Goal: Information Seeking & Learning: Check status

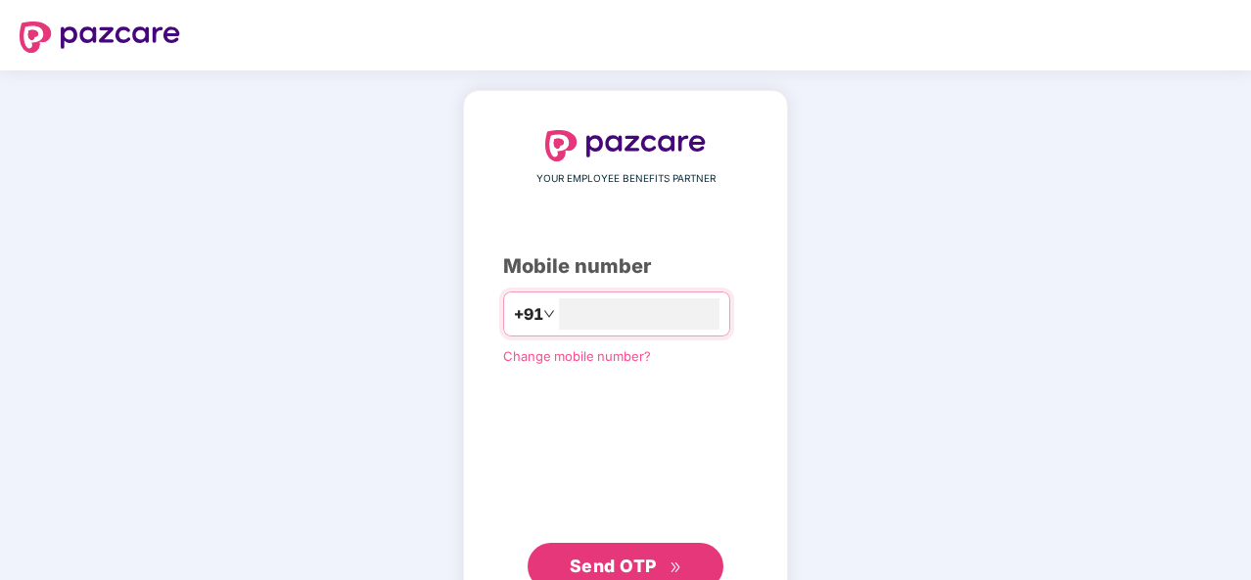
type input "**********"
click at [628, 549] on button "Send OTP" at bounding box center [626, 566] width 196 height 47
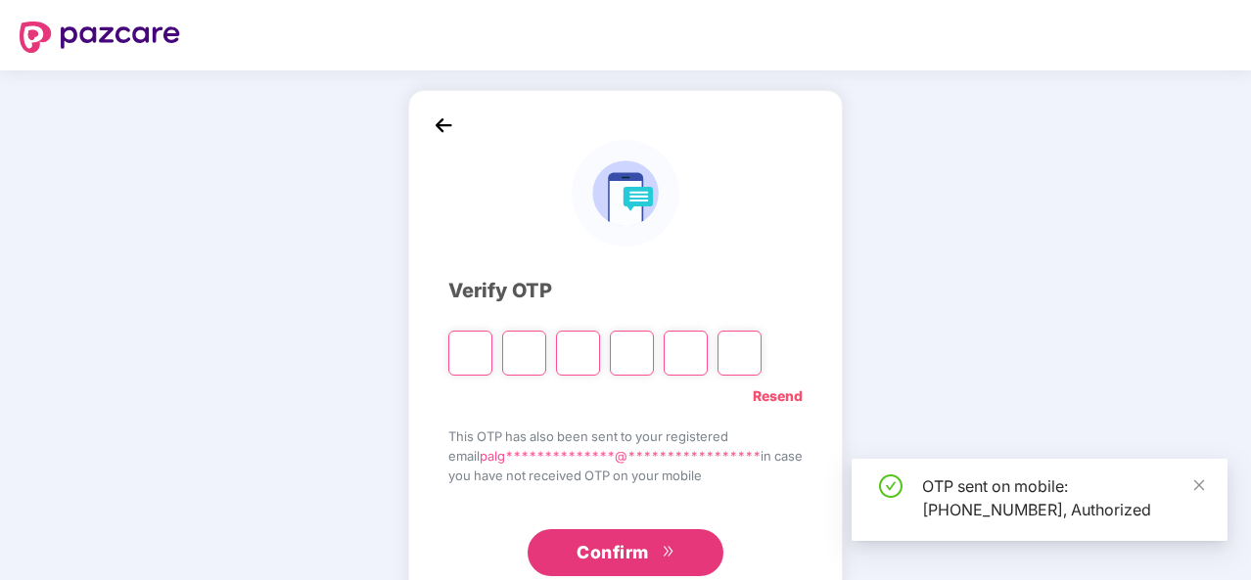
type input "*"
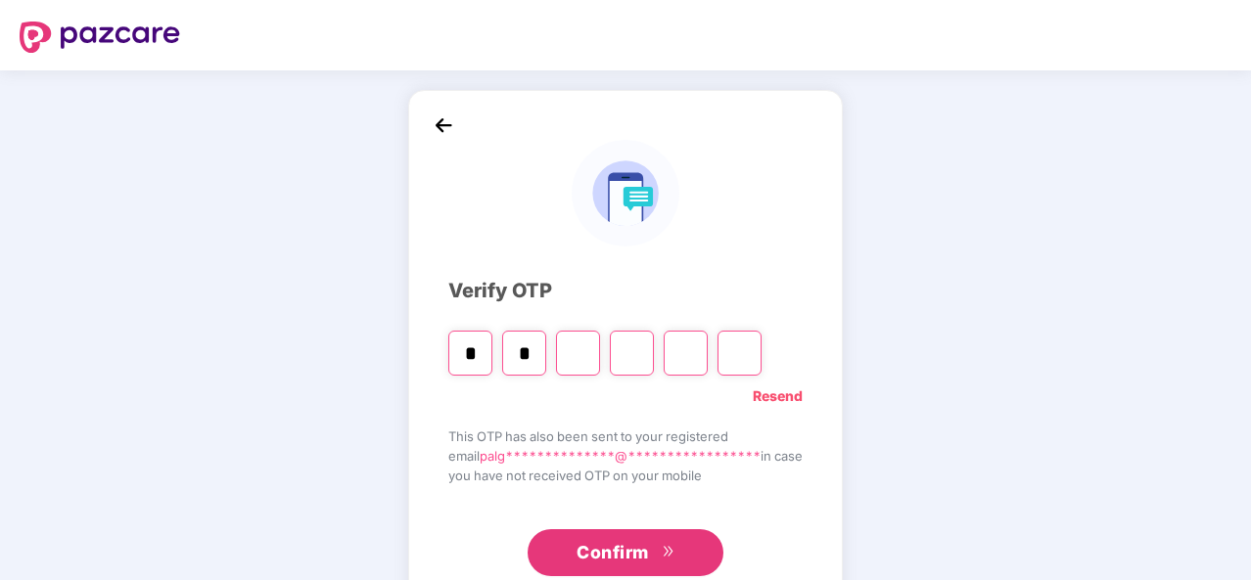
type input "*"
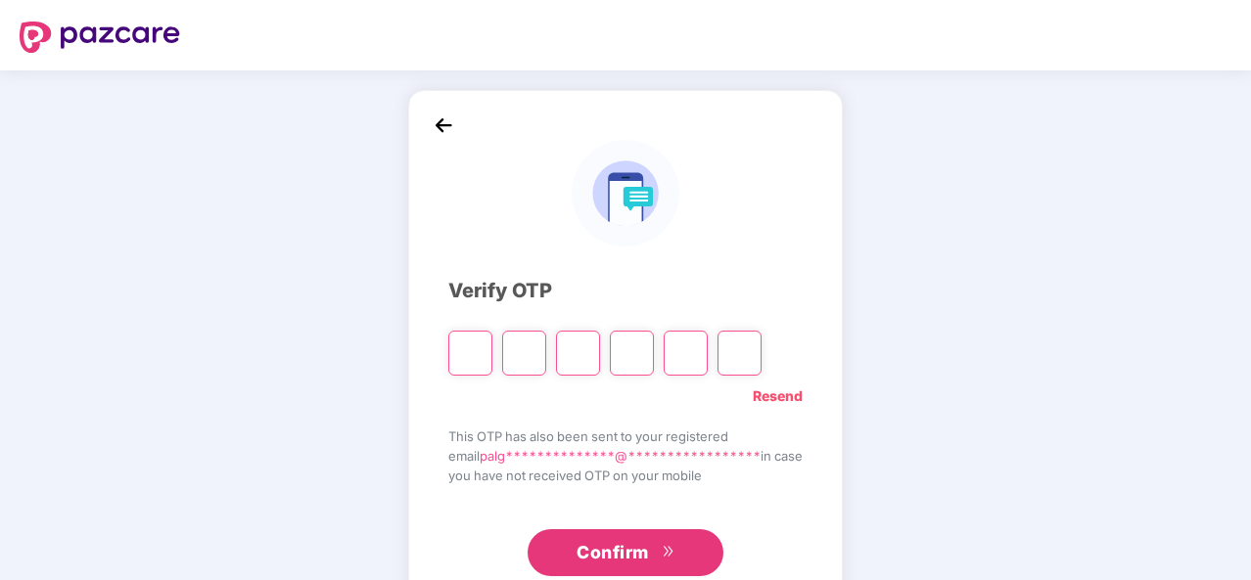
type input "*"
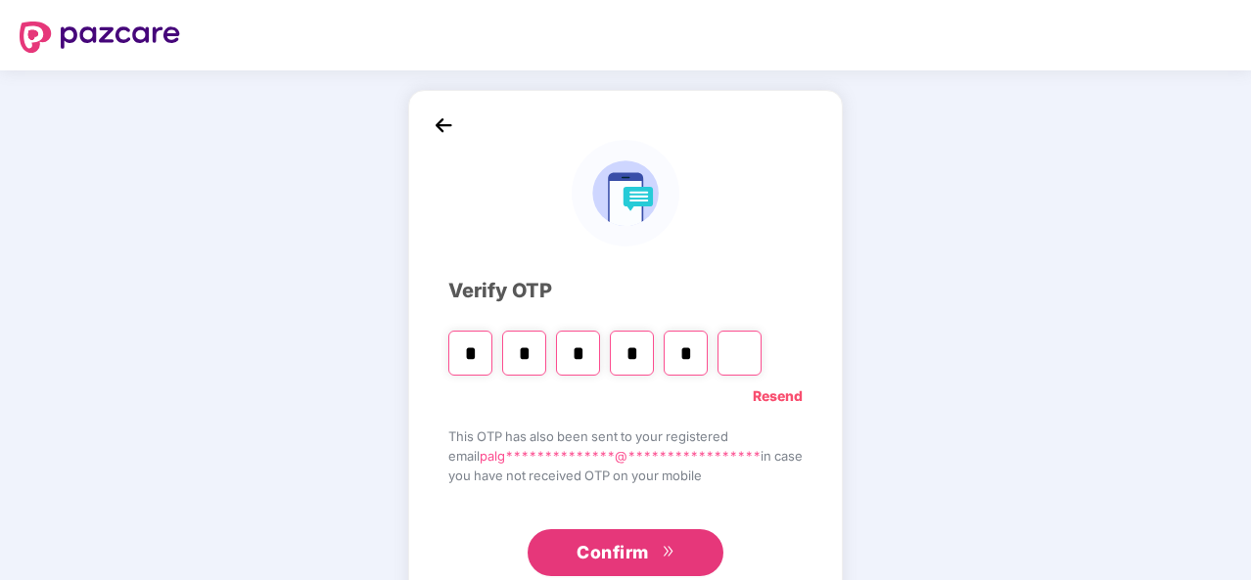
type input "*"
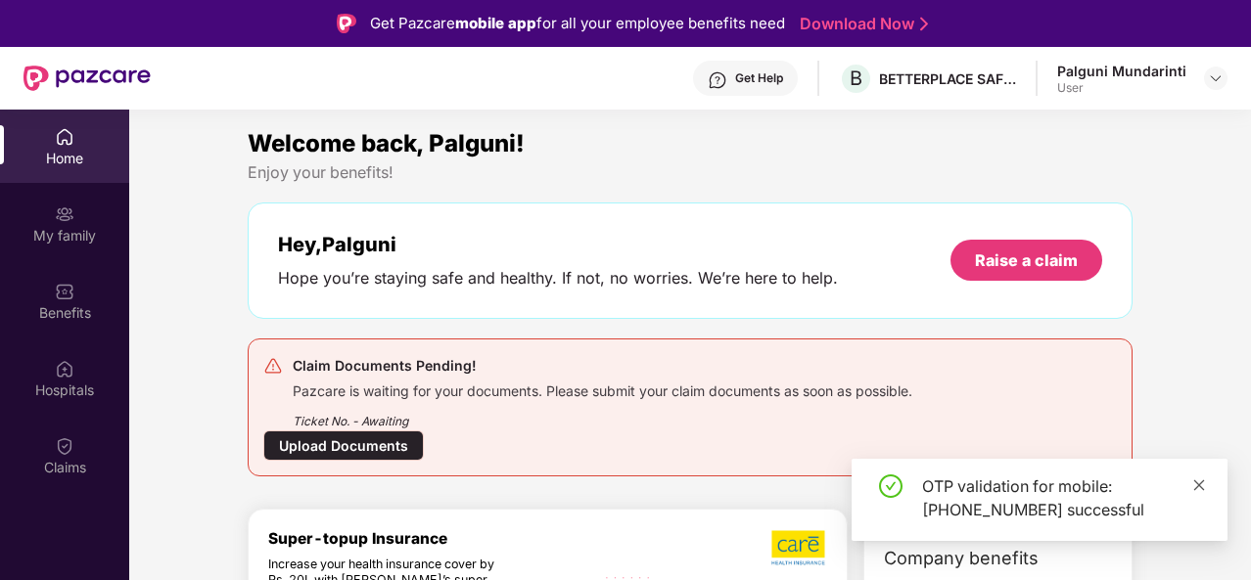
click at [1204, 486] on icon "close" at bounding box center [1199, 486] width 14 height 14
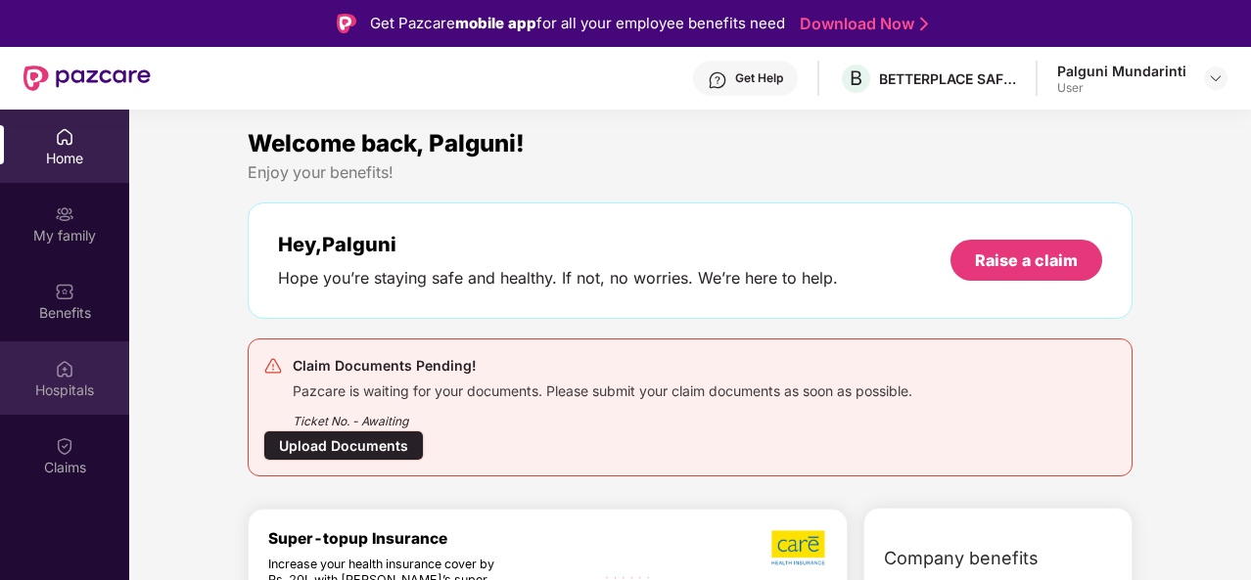
click at [64, 392] on div "Hospitals" at bounding box center [64, 391] width 129 height 20
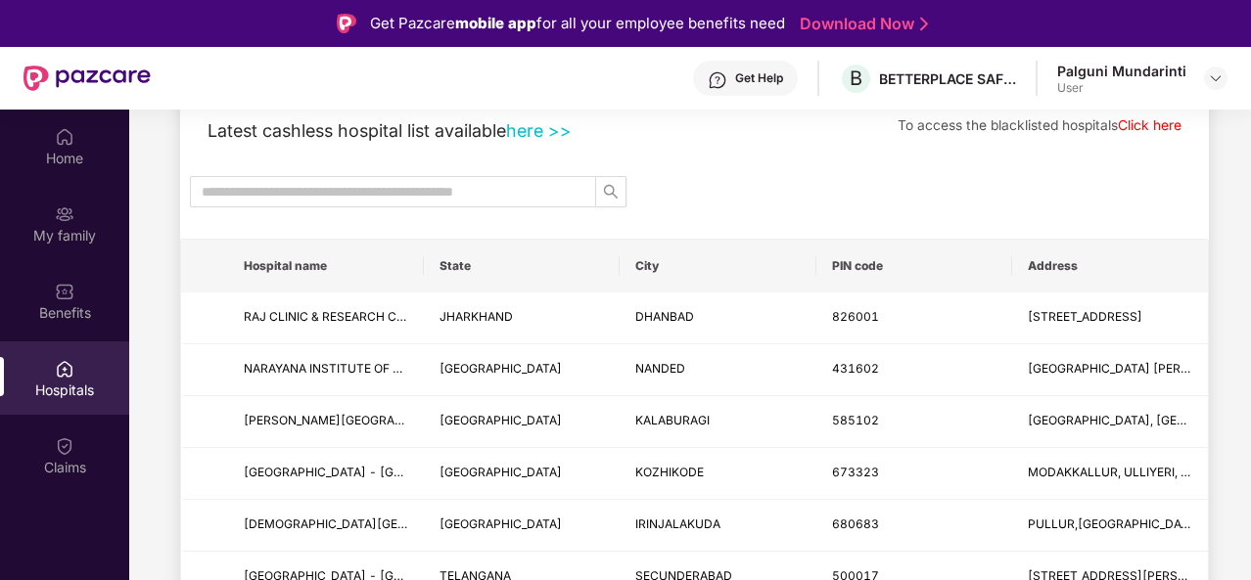
scroll to position [119, 0]
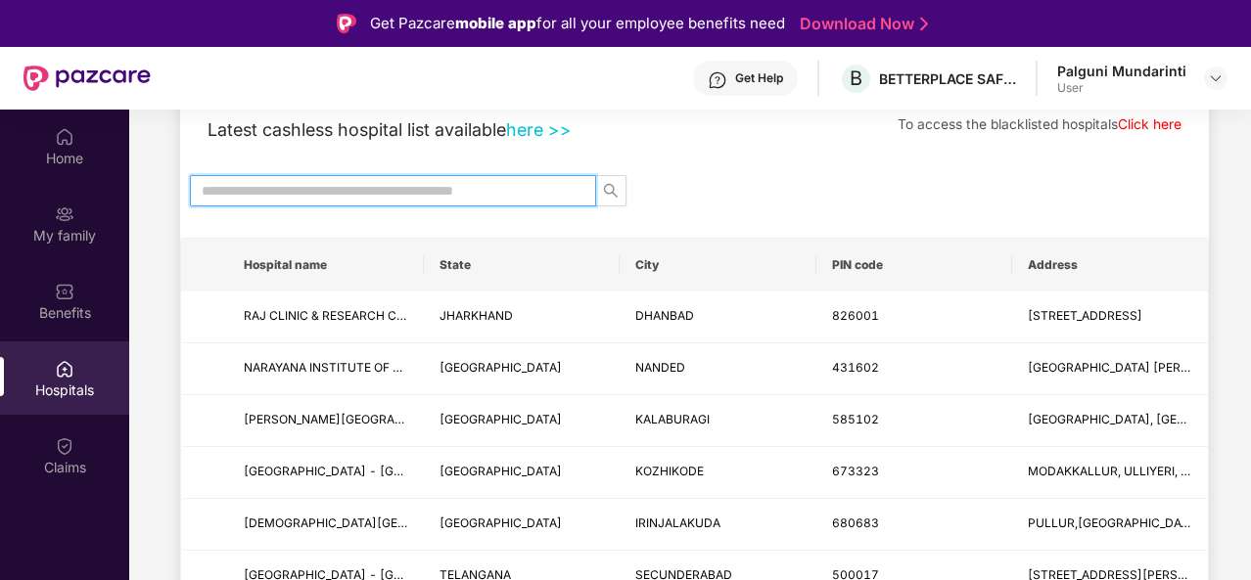
click at [479, 195] on input "text" at bounding box center [385, 191] width 367 height 22
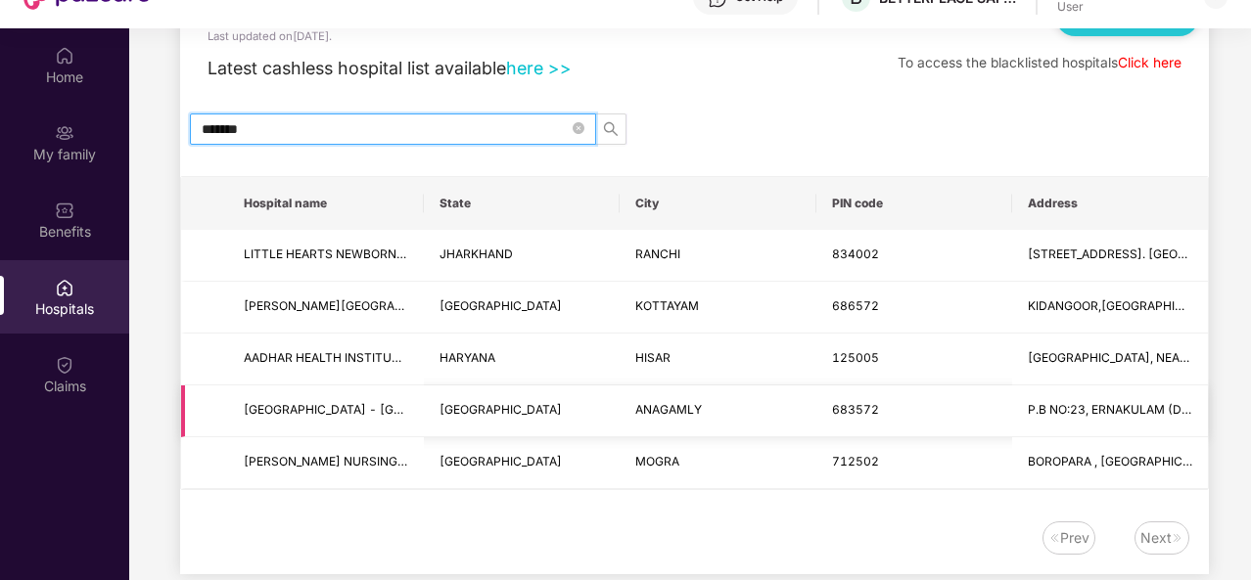
scroll to position [92, 0]
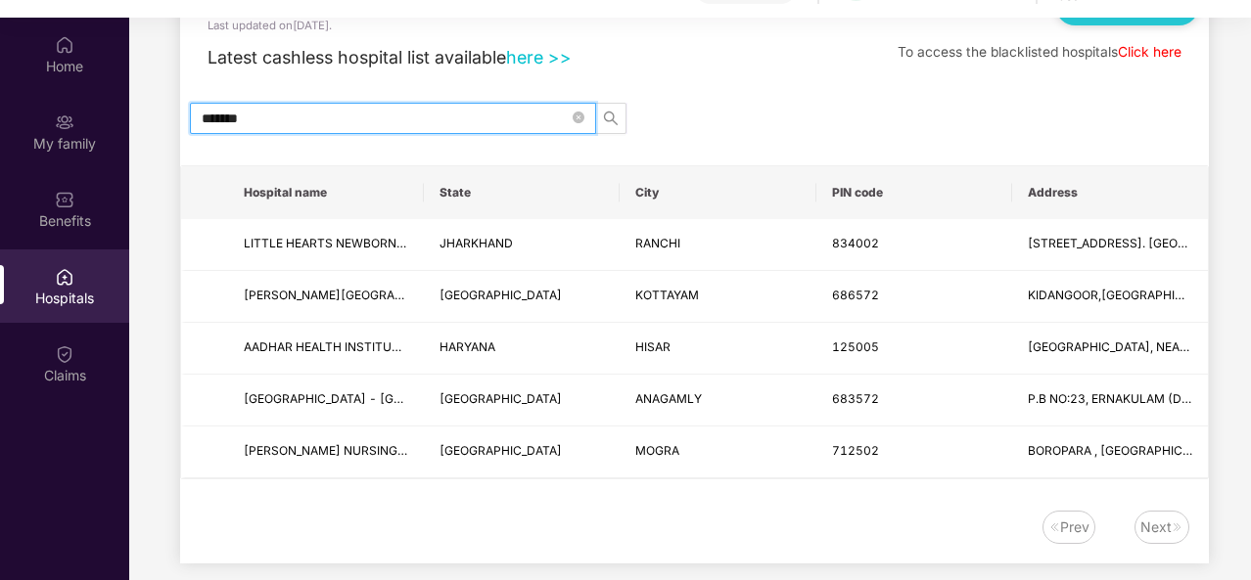
type input "******"
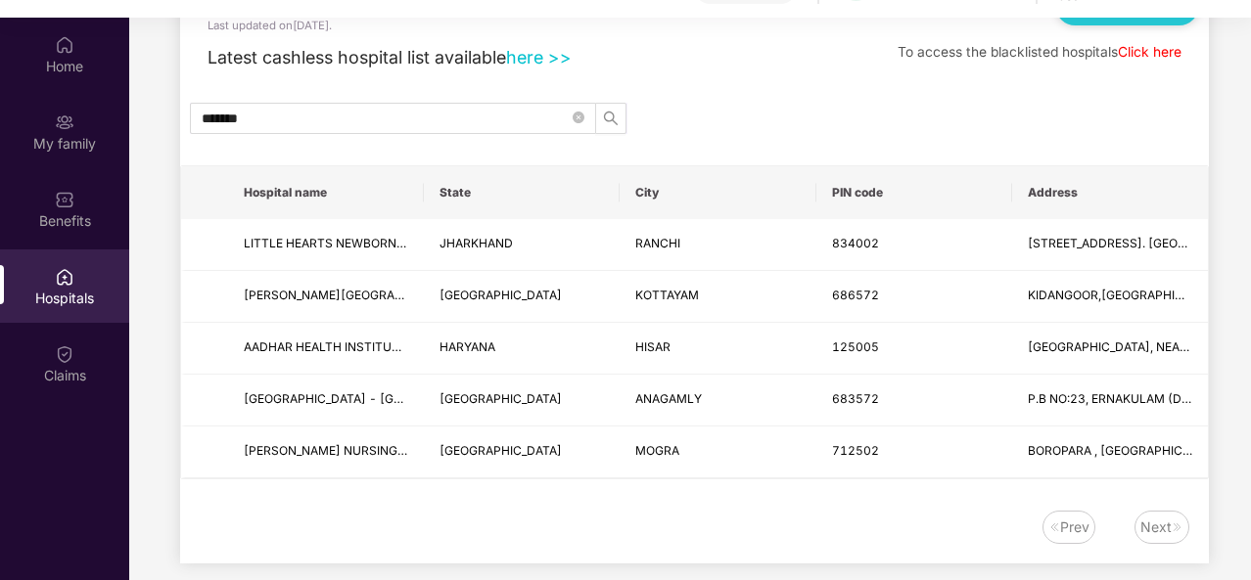
click at [1164, 521] on div "Next" at bounding box center [1155, 528] width 31 height 22
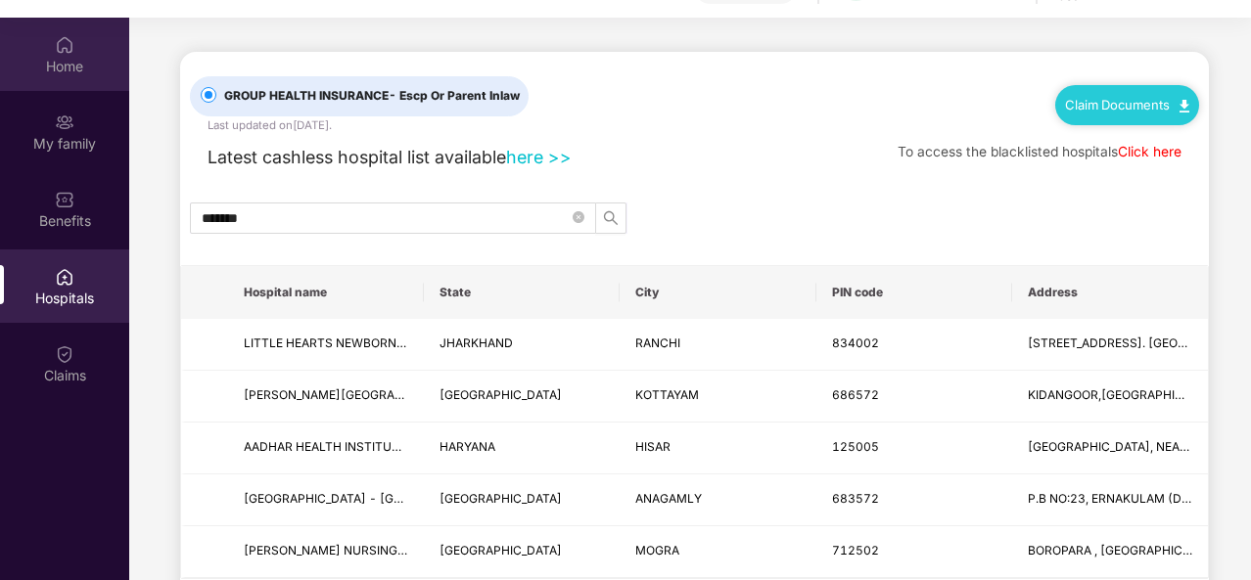
click at [70, 68] on div "Home" at bounding box center [64, 67] width 129 height 20
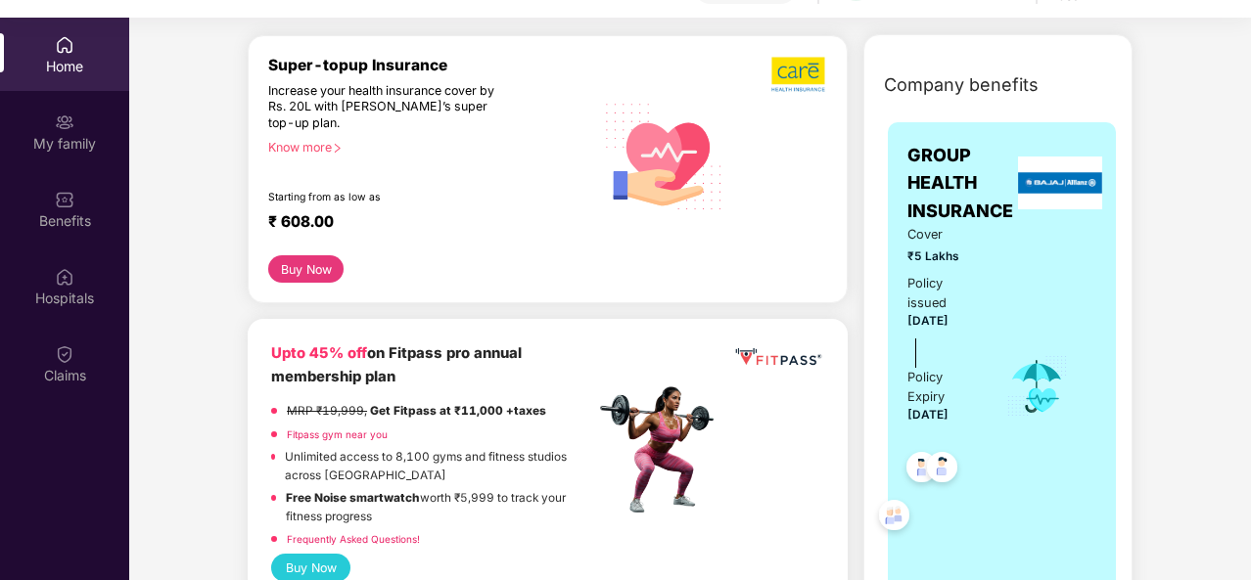
scroll to position [383, 0]
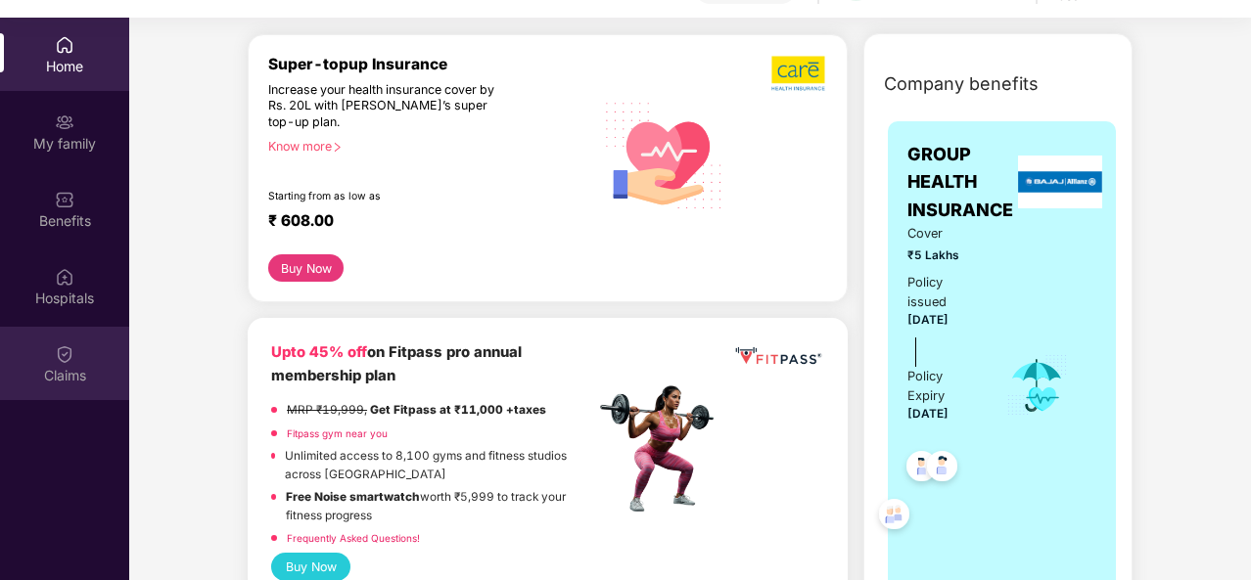
click at [96, 363] on div "Claims" at bounding box center [64, 363] width 129 height 73
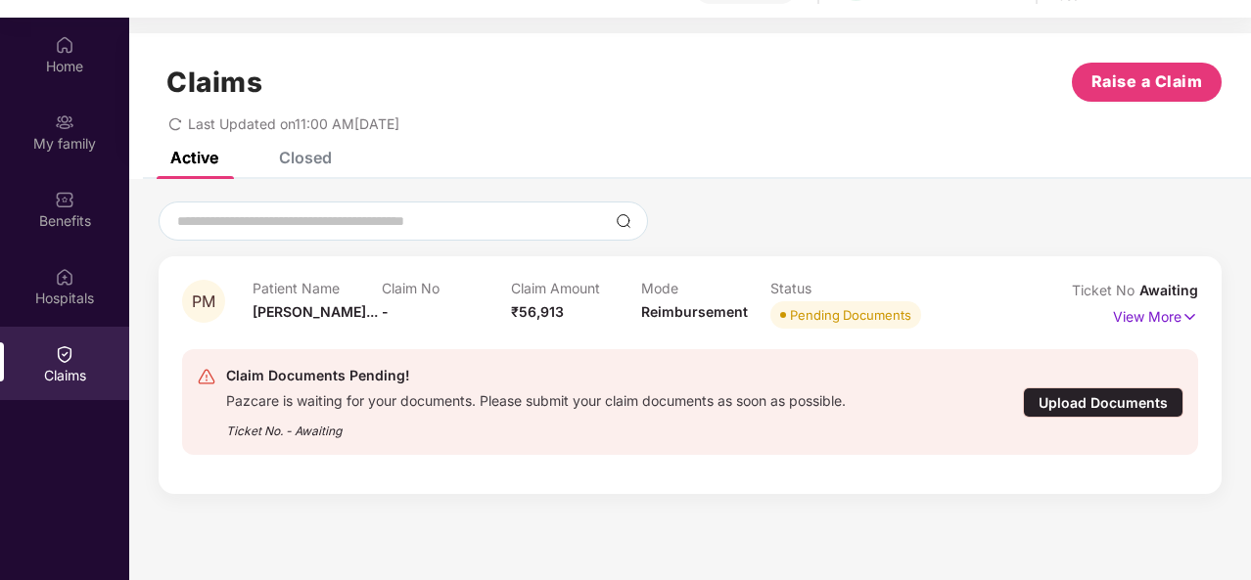
scroll to position [110, 0]
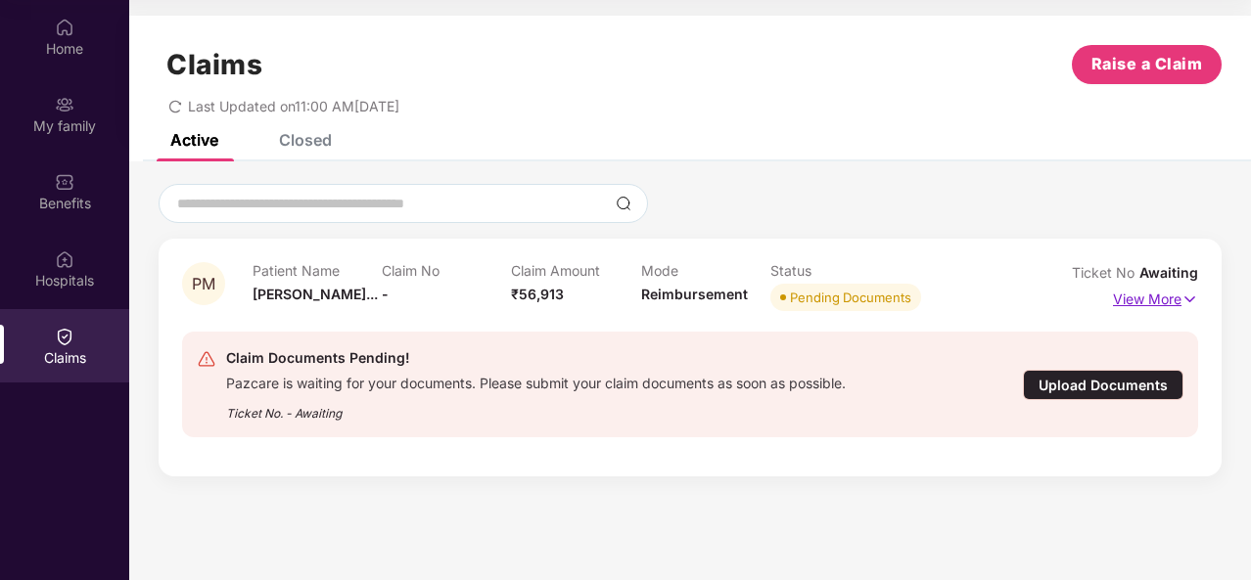
click at [1163, 301] on p "View More" at bounding box center [1155, 297] width 85 height 26
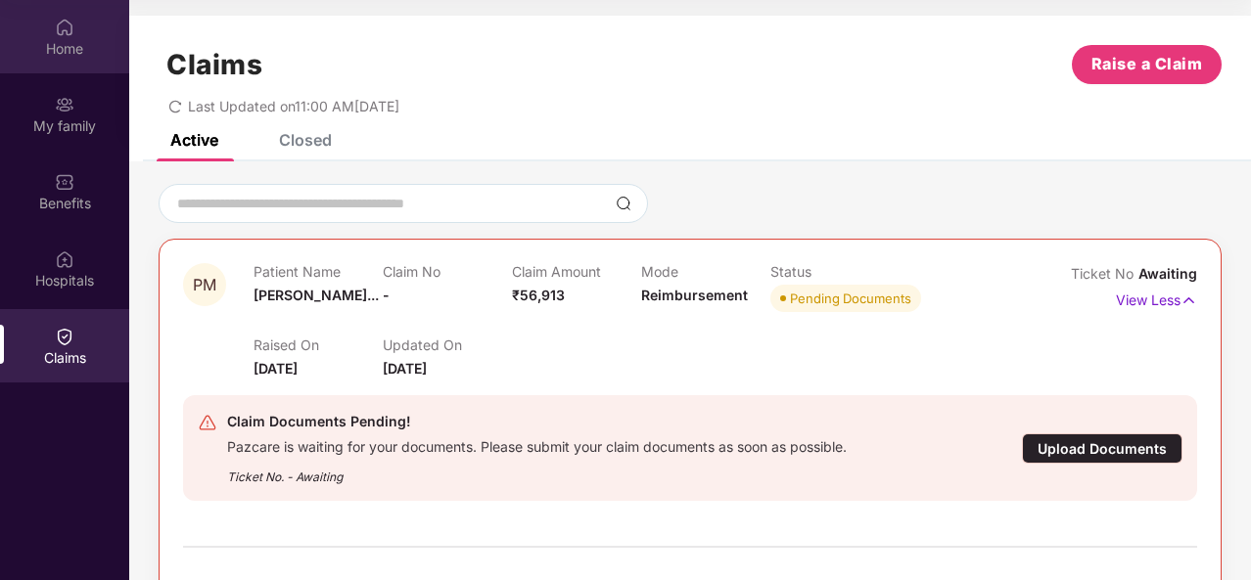
click at [71, 35] on img at bounding box center [65, 28] width 20 height 20
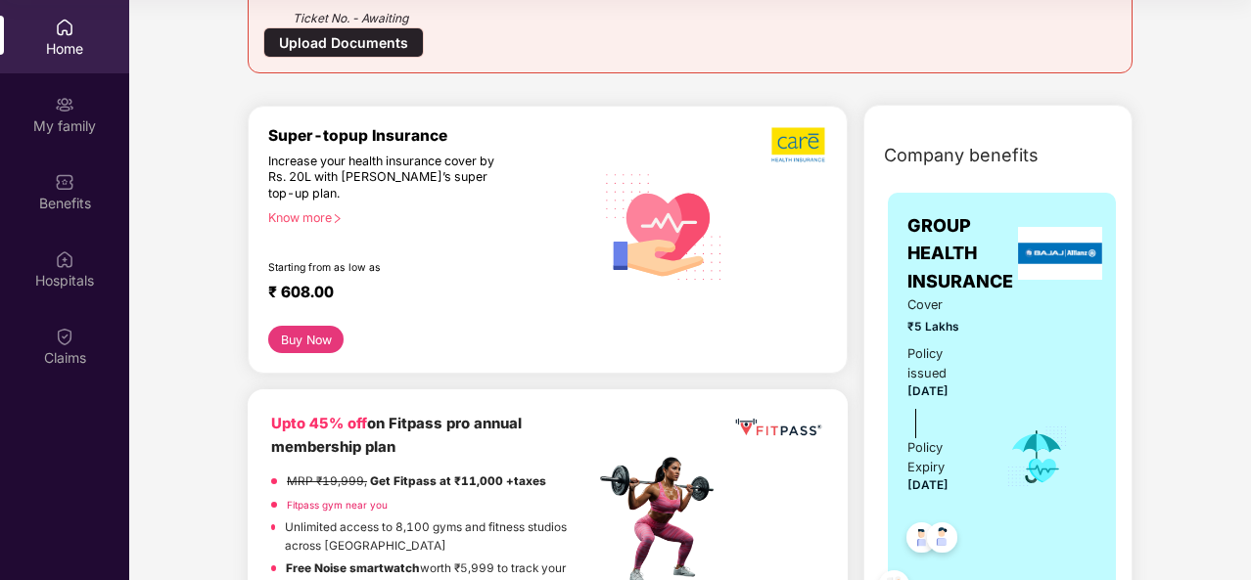
scroll to position [293, 0]
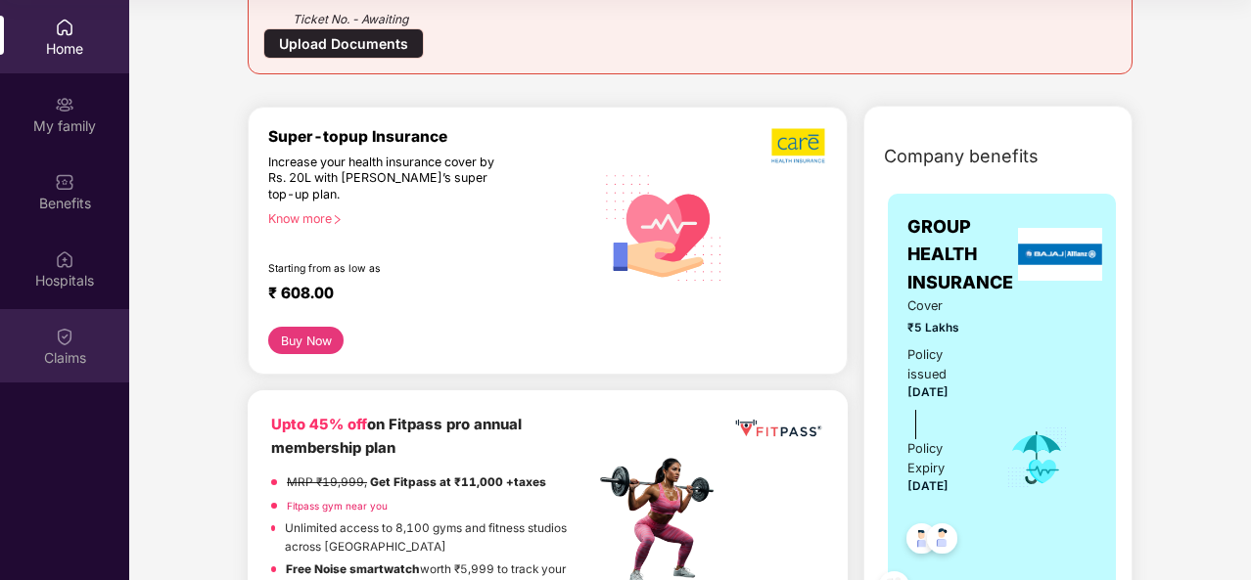
click at [69, 361] on div "Claims" at bounding box center [64, 358] width 129 height 20
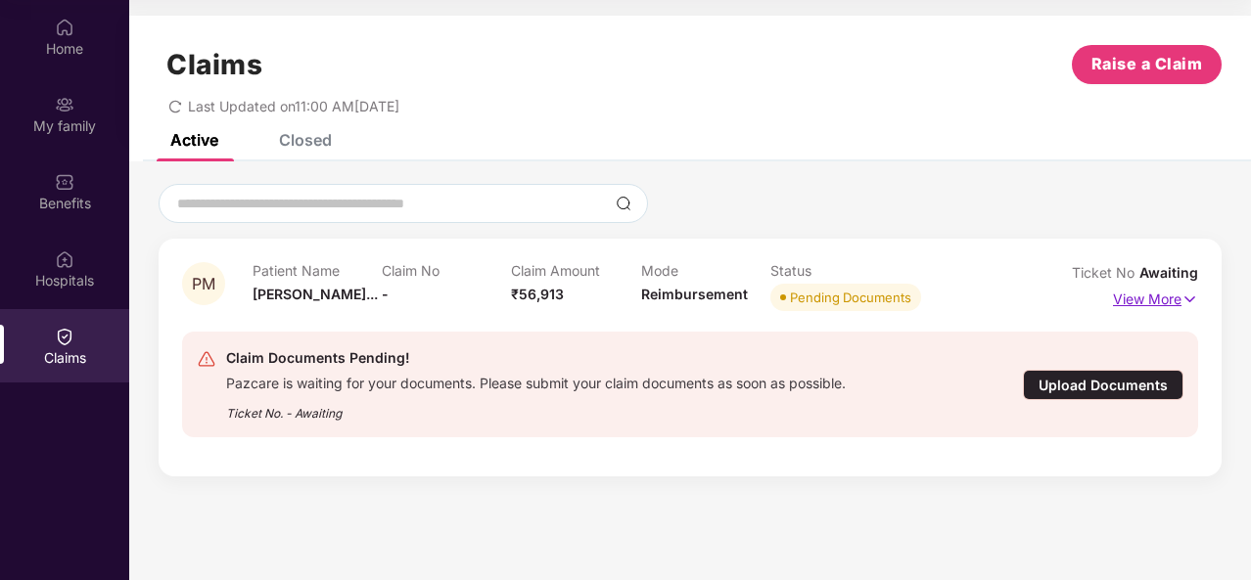
click at [1179, 303] on p "View More" at bounding box center [1155, 297] width 85 height 26
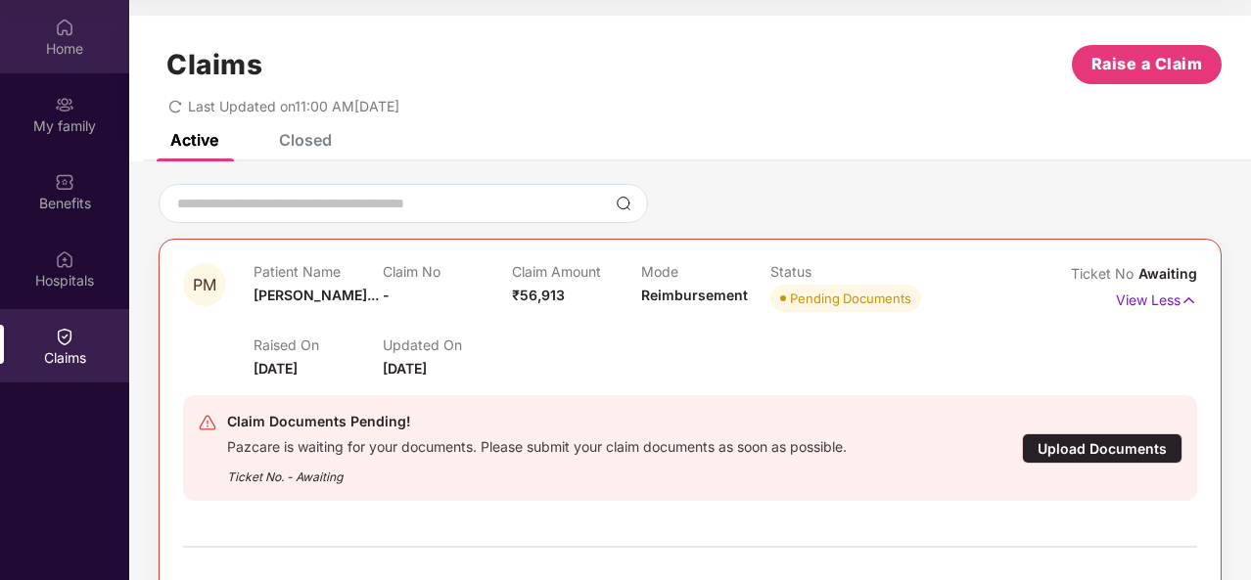
click at [68, 42] on div "Home" at bounding box center [64, 49] width 129 height 20
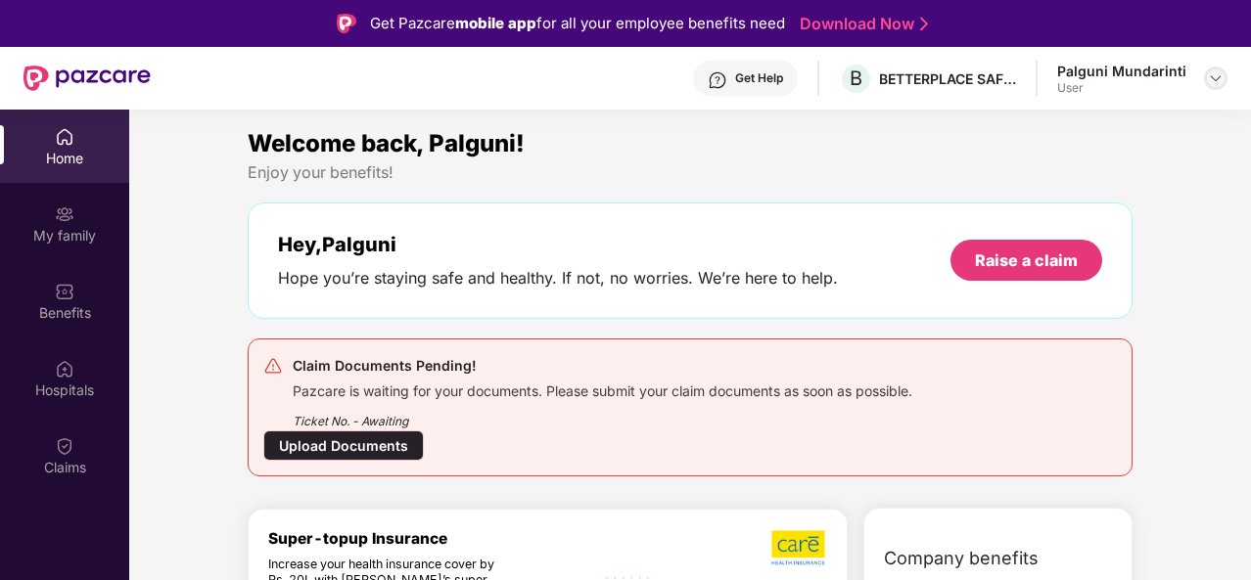
click at [1222, 77] on img at bounding box center [1216, 78] width 16 height 16
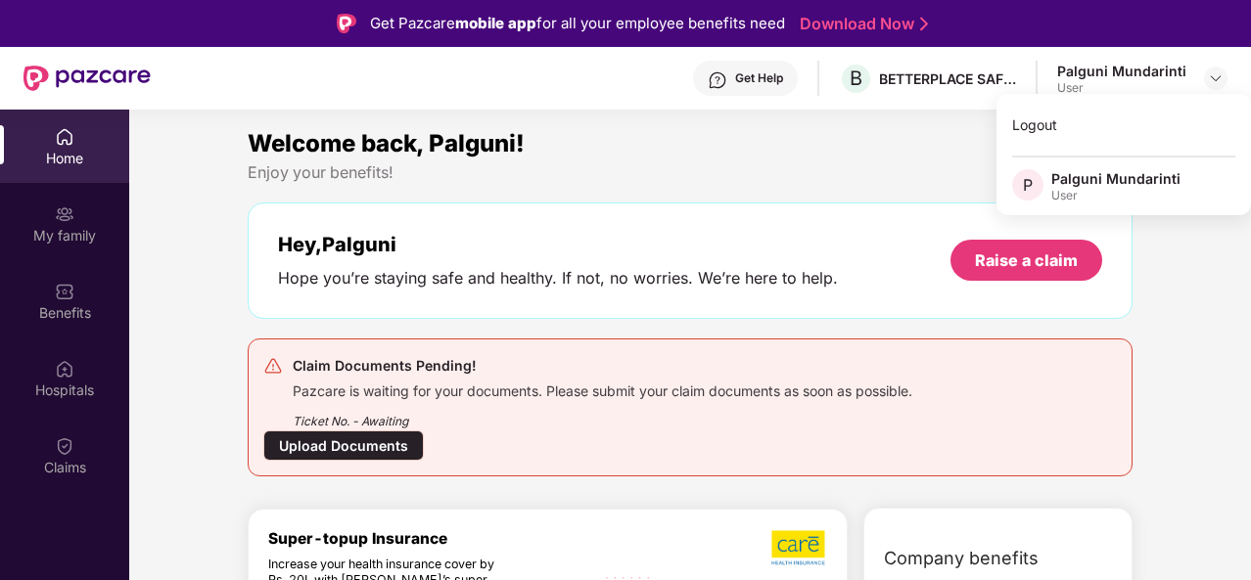
click at [752, 149] on div "Welcome back, Palguni!" at bounding box center [690, 143] width 885 height 37
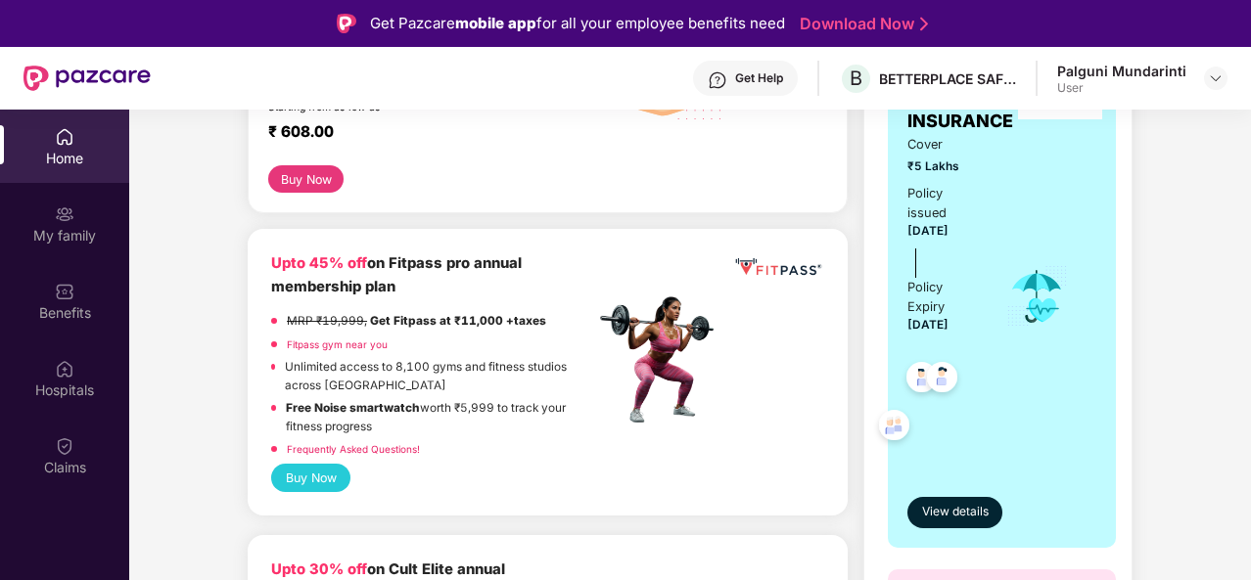
scroll to position [632, 0]
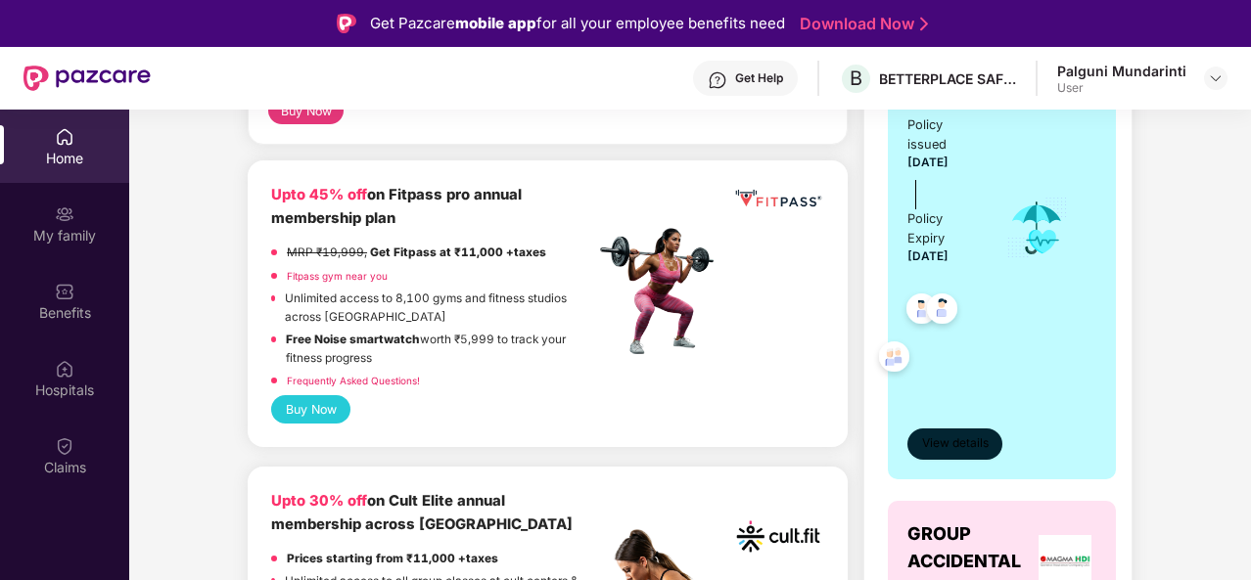
click at [957, 435] on span "View details" at bounding box center [955, 444] width 67 height 19
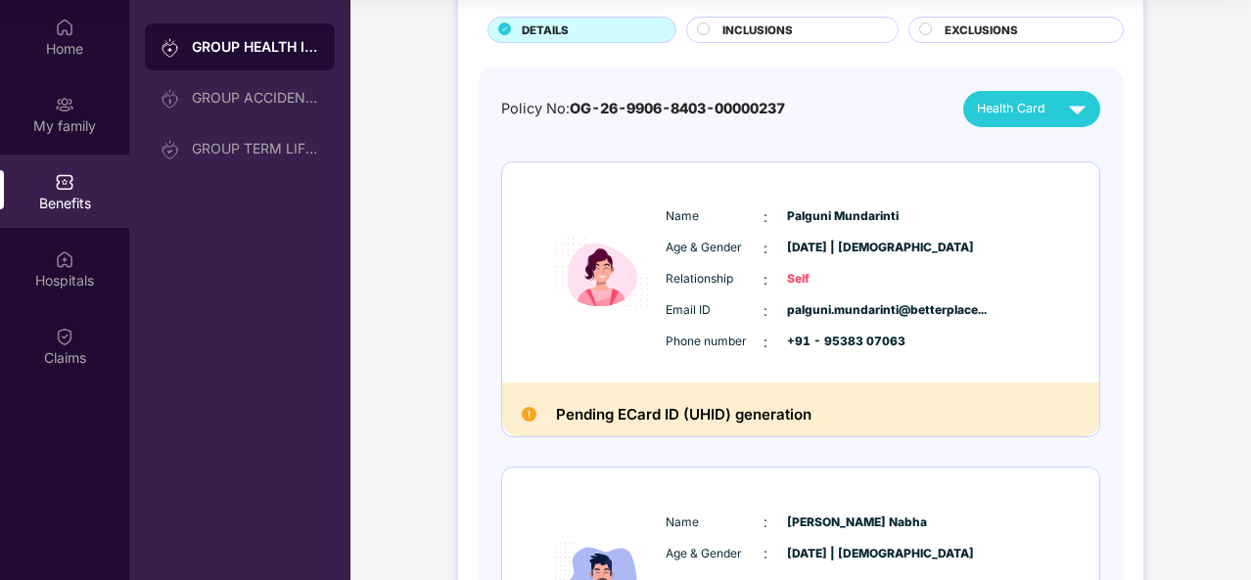
scroll to position [127, 0]
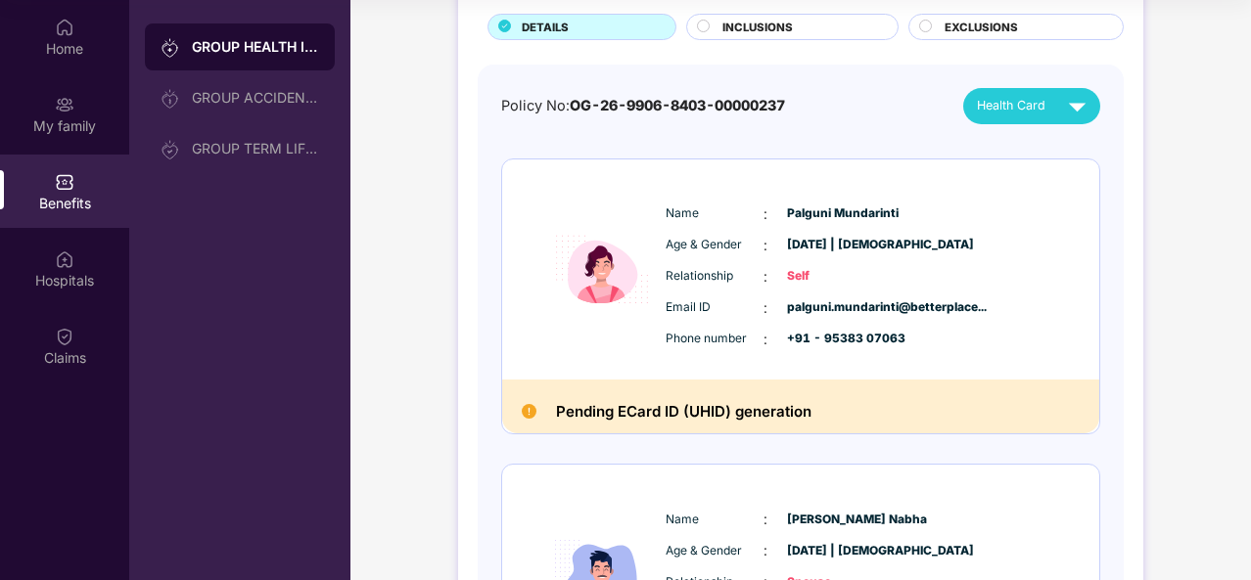
click at [756, 416] on h2 "Pending ECard ID (UHID) generation" at bounding box center [683, 411] width 255 height 25
click at [794, 275] on span "Self" at bounding box center [836, 276] width 98 height 19
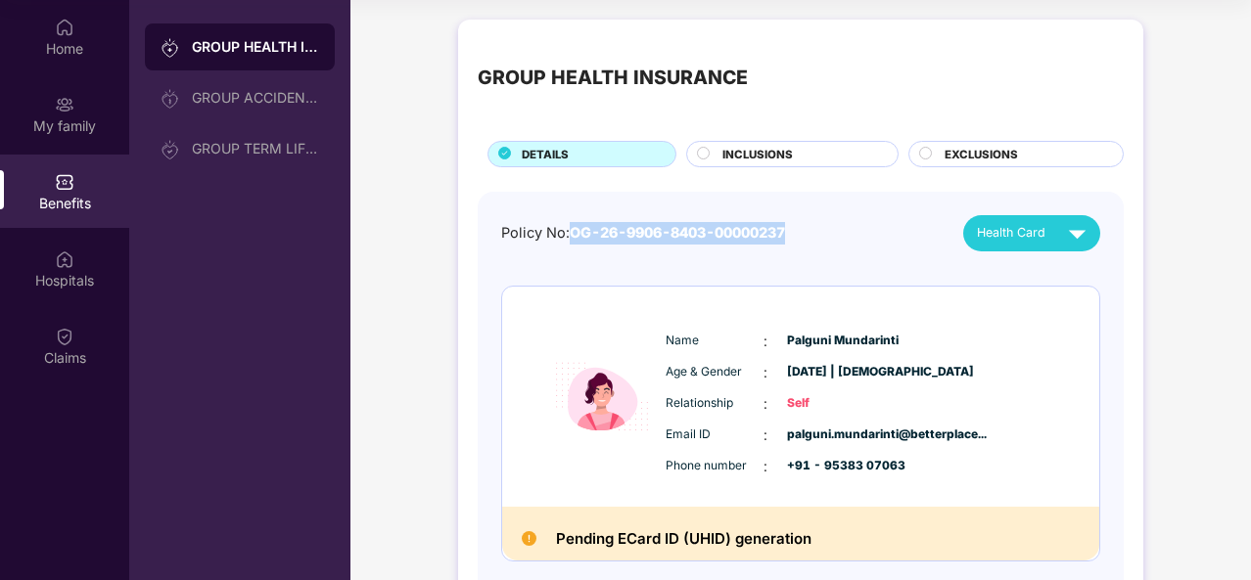
drag, startPoint x: 806, startPoint y: 230, endPoint x: 574, endPoint y: 231, distance: 232.0
click at [574, 231] on div "Policy No: OG-26-9906-8403-00000237 Health Card" at bounding box center [800, 233] width 599 height 36
copy span "OG-26-9906-8403-00000237"
click at [699, 156] on circle at bounding box center [704, 153] width 12 height 12
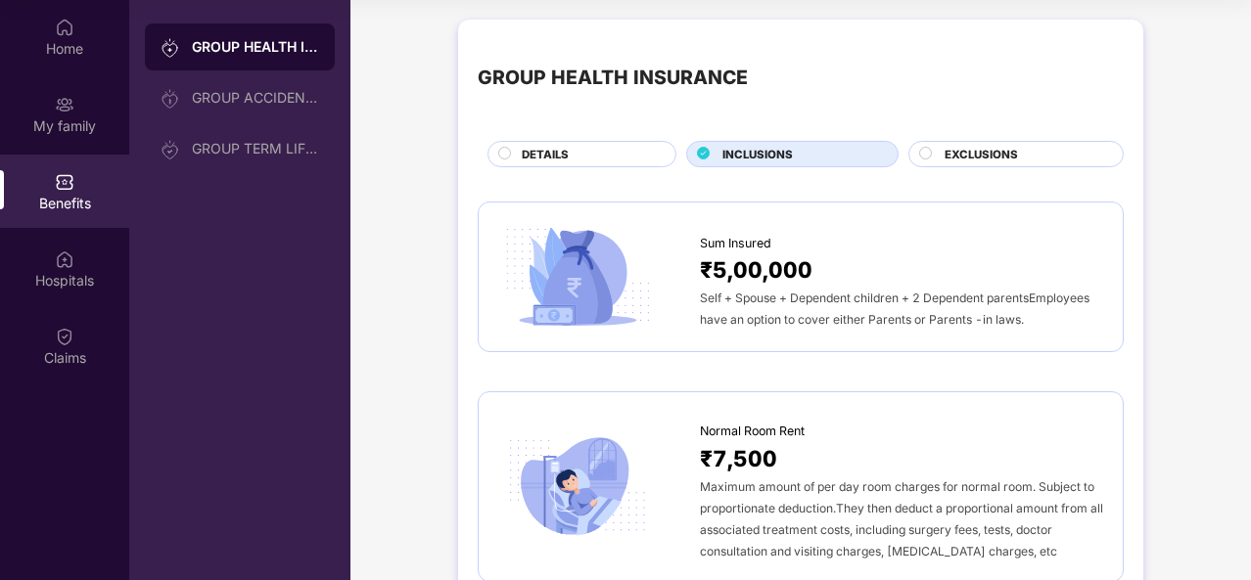
click at [699, 156] on icon at bounding box center [704, 153] width 12 height 12
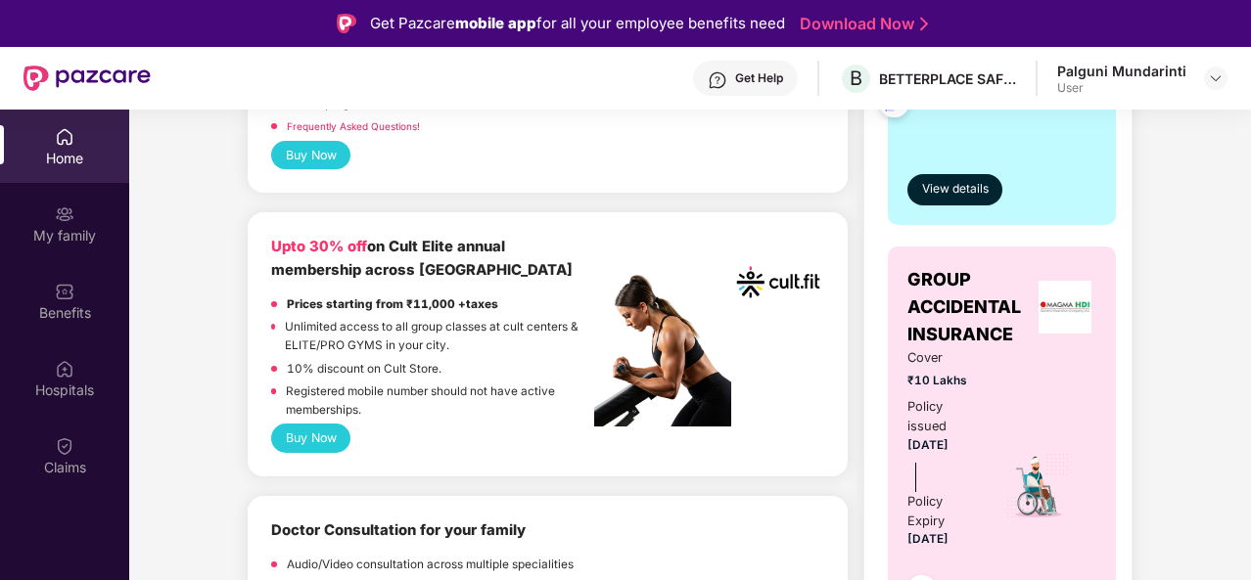
scroll to position [896, 0]
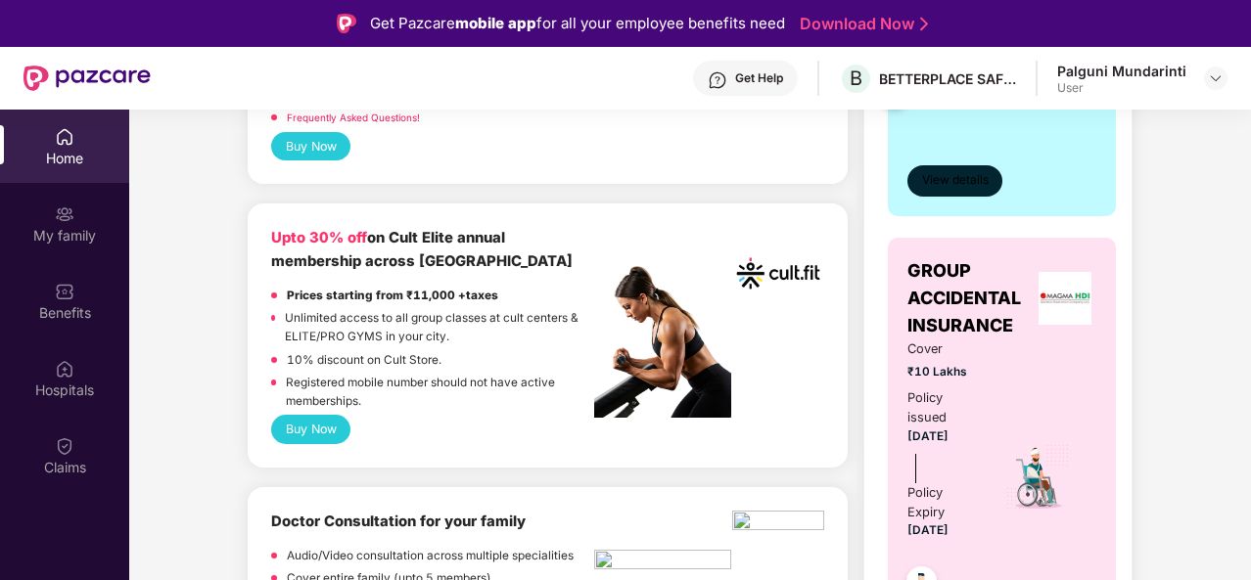
click at [958, 179] on span "View details" at bounding box center [955, 180] width 67 height 19
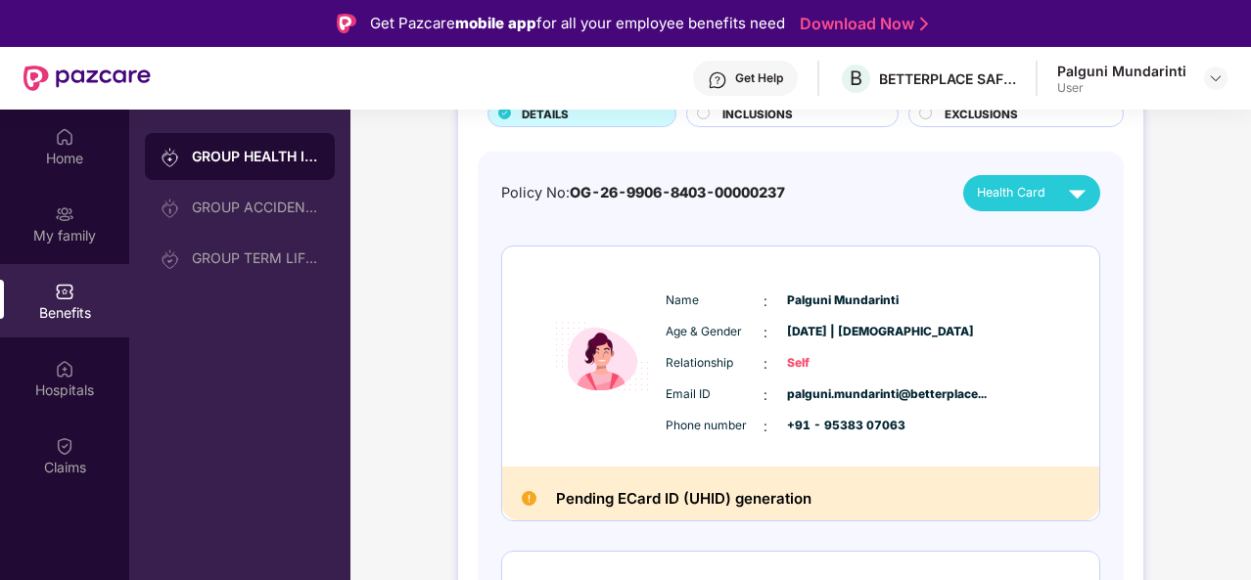
scroll to position [155, 0]
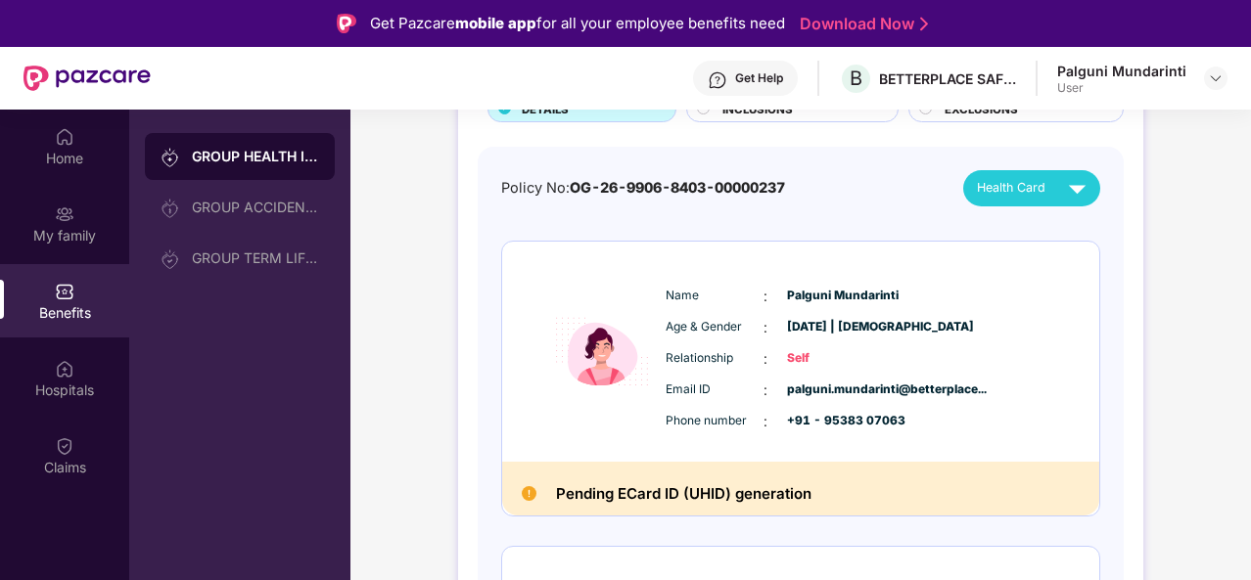
click at [806, 357] on span "Self" at bounding box center [836, 358] width 98 height 19
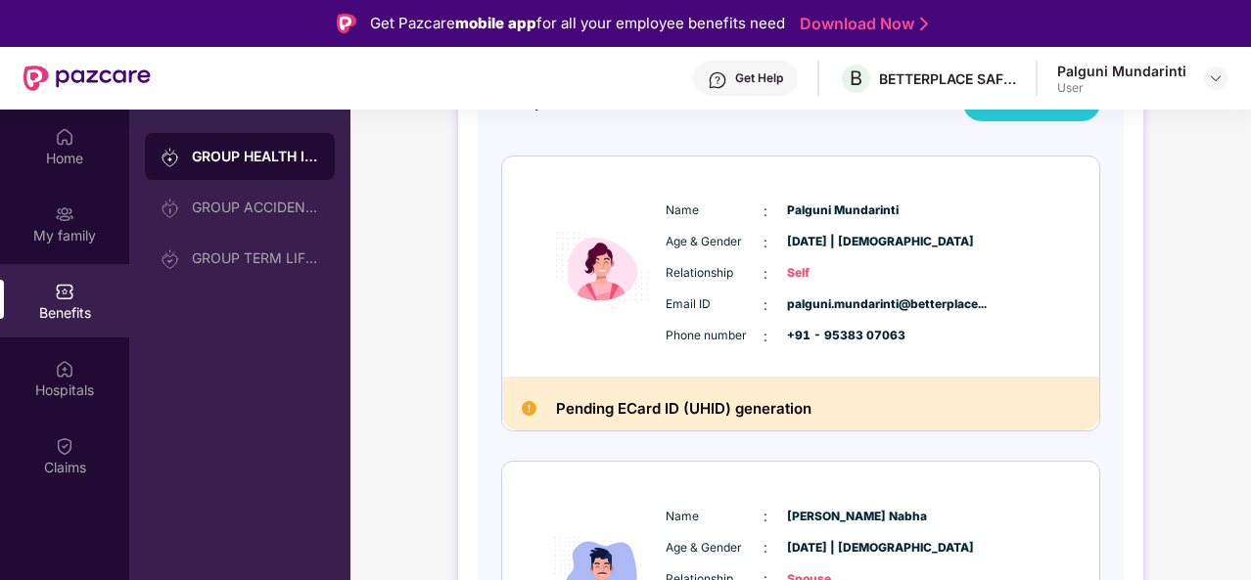
scroll to position [241, 0]
click at [531, 400] on img at bounding box center [529, 407] width 15 height 15
